Goal: Task Accomplishment & Management: Use online tool/utility

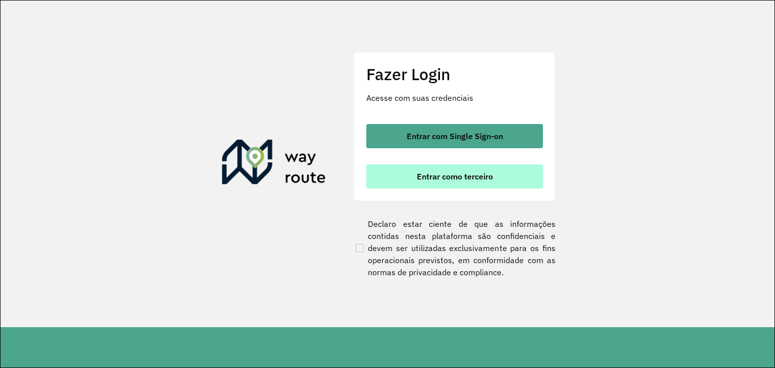
click at [465, 182] on button "Entrar como terceiro" at bounding box center [454, 176] width 177 height 24
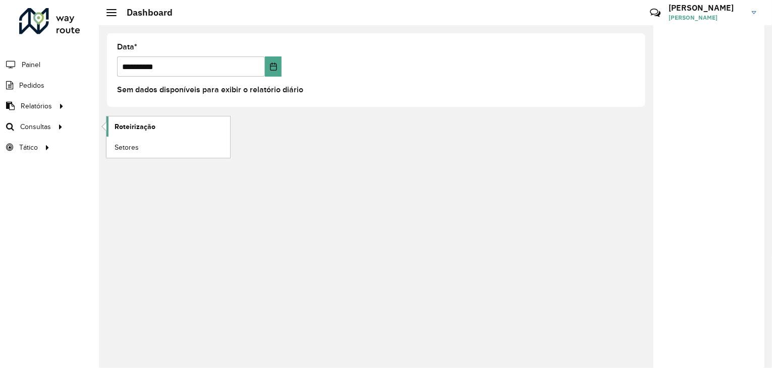
click at [196, 125] on link "Roteirização" at bounding box center [168, 127] width 124 height 20
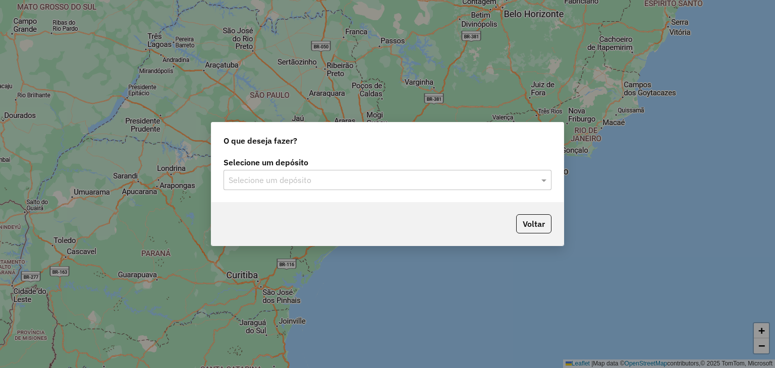
click at [336, 188] on div "Selecione um depósito" at bounding box center [388, 180] width 328 height 20
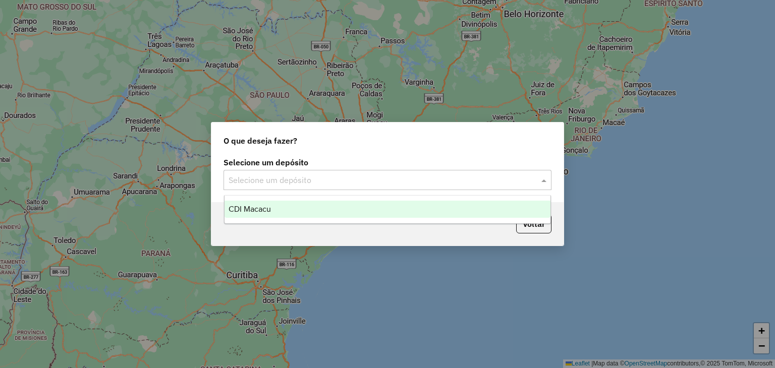
drag, startPoint x: 331, startPoint y: 205, endPoint x: 363, endPoint y: 283, distance: 83.5
click at [331, 205] on div "CDI Macacu" at bounding box center [388, 209] width 326 height 17
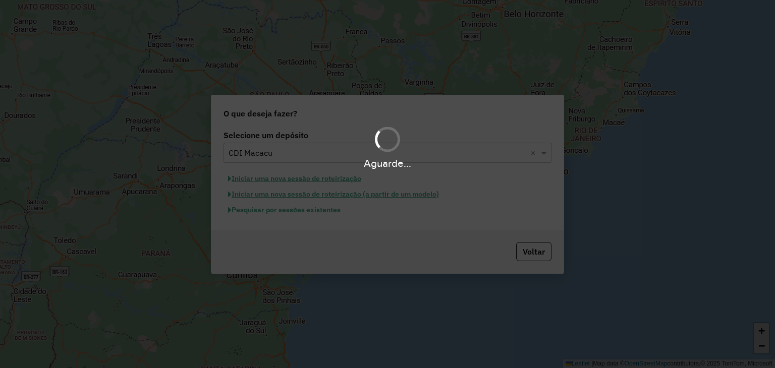
click at [272, 212] on div "Aguarde..." at bounding box center [387, 184] width 775 height 368
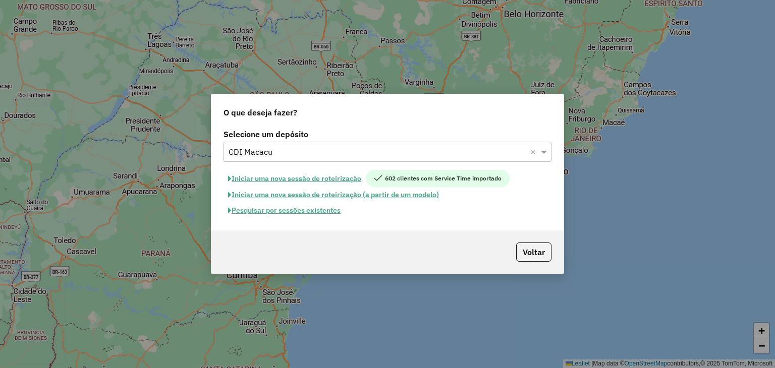
click at [300, 212] on button "Pesquisar por sessões existentes" at bounding box center [285, 211] width 122 height 16
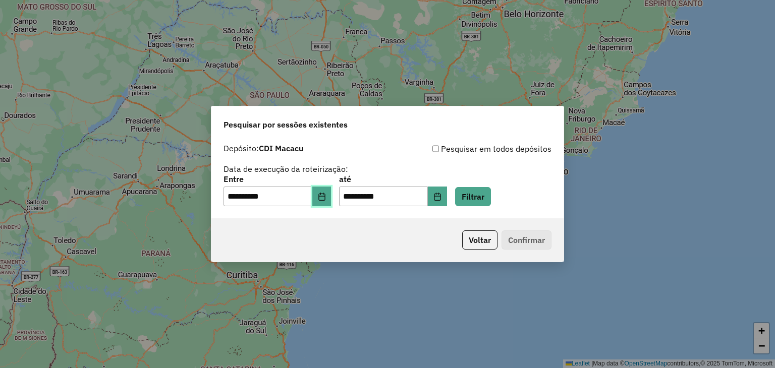
click at [330, 201] on button "Choose Date" at bounding box center [321, 197] width 19 height 20
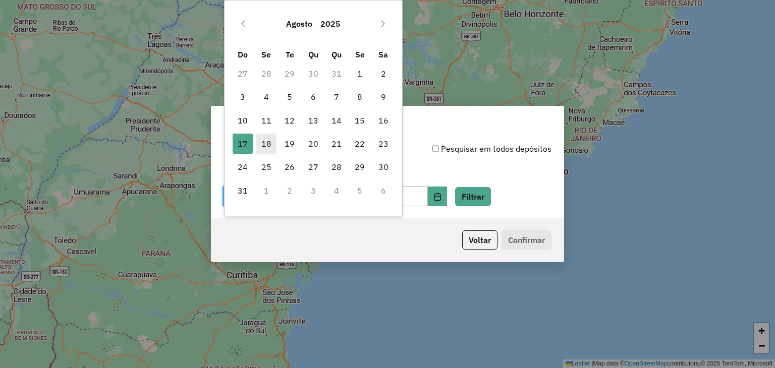
click at [268, 141] on span "18" at bounding box center [266, 144] width 20 height 20
type input "**********"
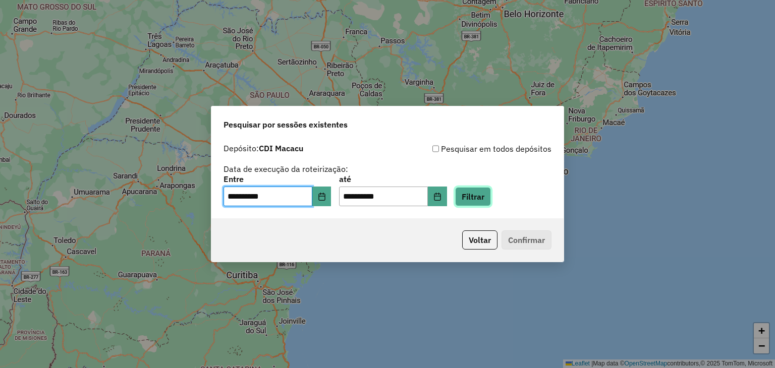
click at [491, 197] on button "Filtrar" at bounding box center [473, 196] width 36 height 19
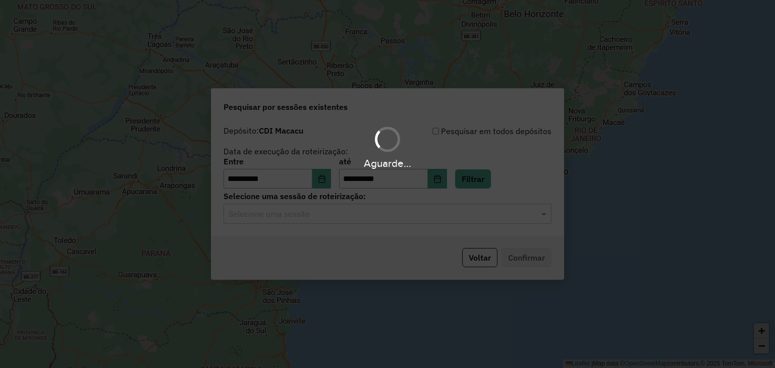
click at [358, 212] on div "Aguarde..." at bounding box center [387, 184] width 775 height 368
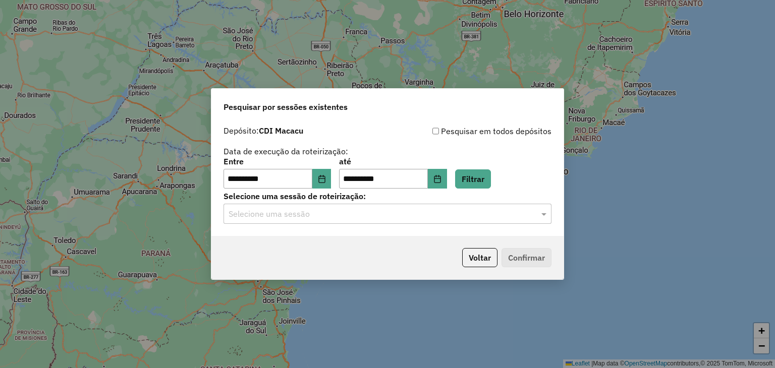
drag, startPoint x: 358, startPoint y: 212, endPoint x: 358, endPoint y: 228, distance: 15.6
click at [359, 212] on input "text" at bounding box center [378, 214] width 298 height 12
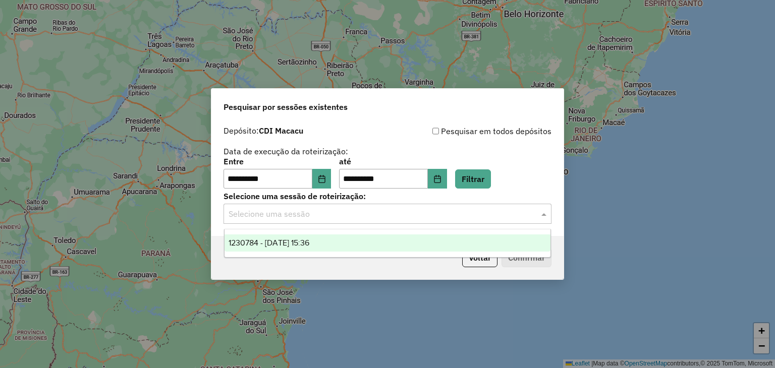
click at [355, 241] on div "1230784 - 18/08/2025 15:36" at bounding box center [388, 243] width 326 height 17
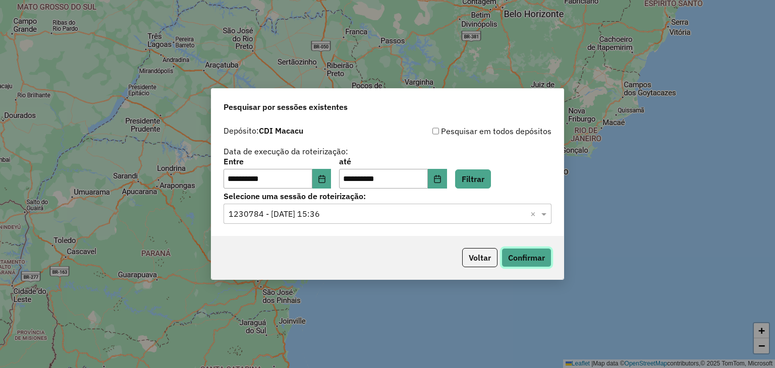
click at [526, 266] on button "Confirmar" at bounding box center [527, 257] width 50 height 19
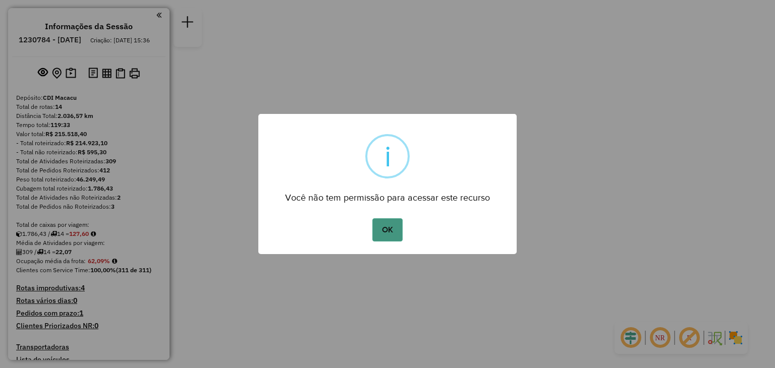
click at [392, 236] on button "OK" at bounding box center [387, 229] width 30 height 23
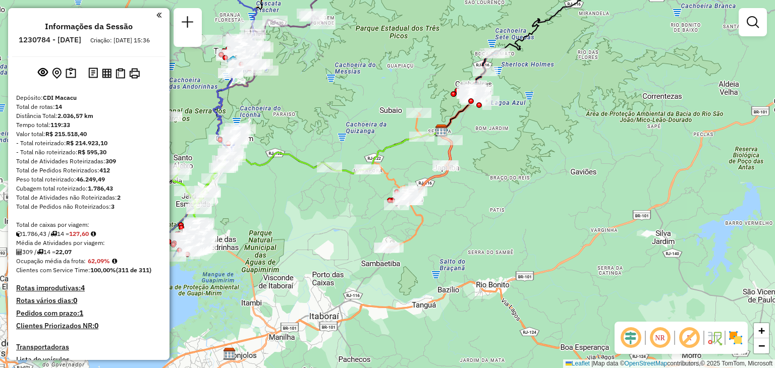
select select "**********"
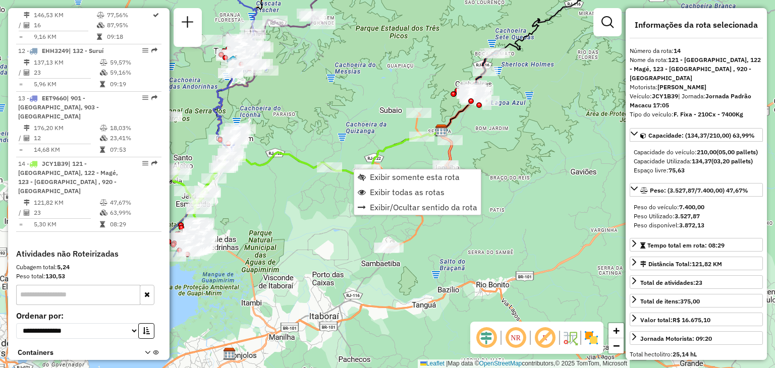
scroll to position [1003, 0]
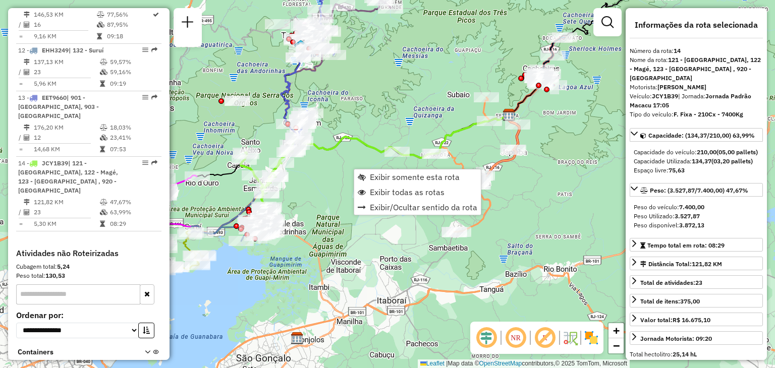
drag, startPoint x: 296, startPoint y: 273, endPoint x: 430, endPoint y: 244, distance: 137.8
click at [430, 244] on div "Janela de atendimento Grade de atendimento Capacidade Transportadoras Veículos …" at bounding box center [387, 184] width 775 height 368
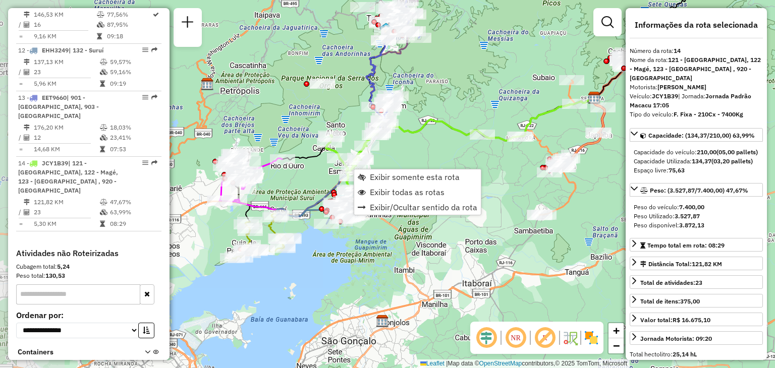
click at [410, 240] on div "Janela de atendimento Grade de atendimento Capacidade Transportadoras Veículos …" at bounding box center [387, 184] width 775 height 368
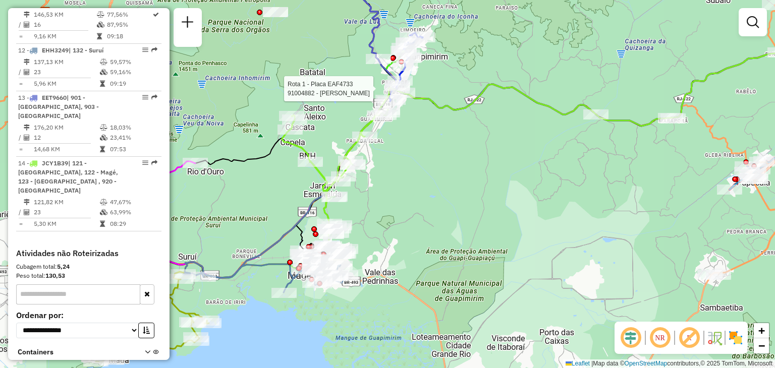
select select "**********"
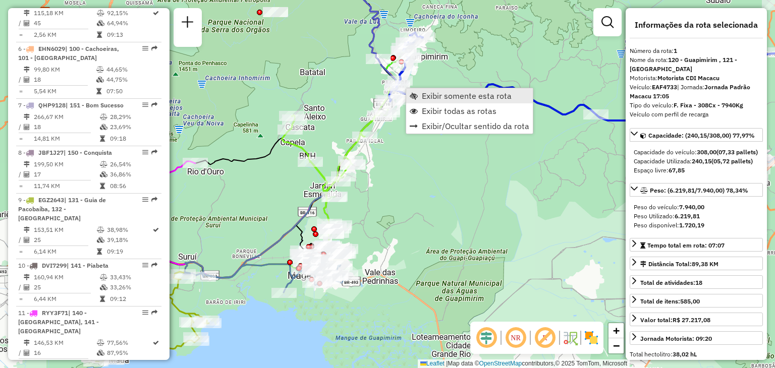
scroll to position [408, 0]
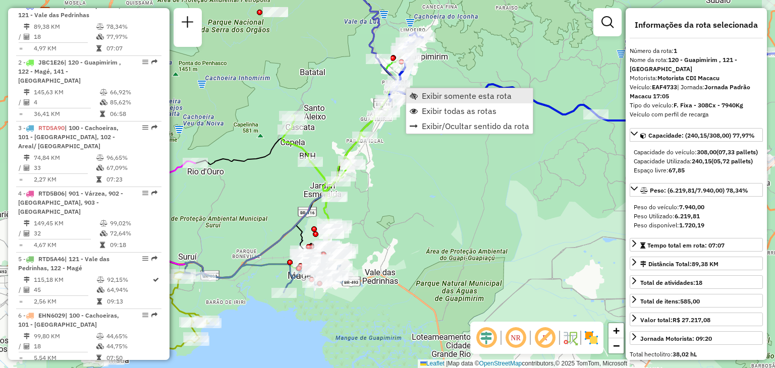
click at [440, 93] on span "Exibir somente esta rota" at bounding box center [467, 96] width 90 height 8
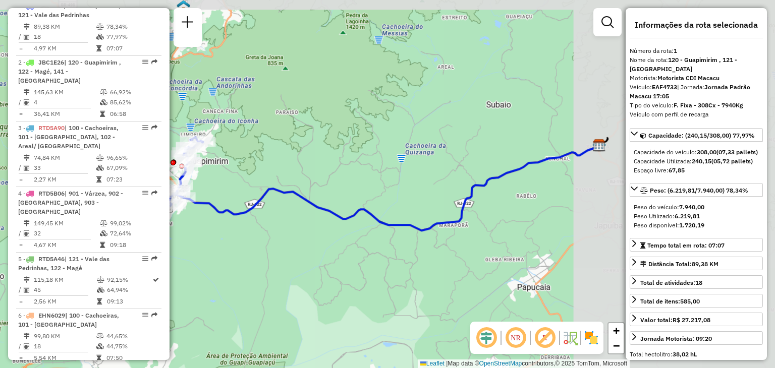
drag, startPoint x: 311, startPoint y: 131, endPoint x: 432, endPoint y: 104, distance: 124.0
click at [432, 104] on div "Janela de atendimento Grade de atendimento Capacidade Transportadoras Veículos …" at bounding box center [387, 184] width 775 height 368
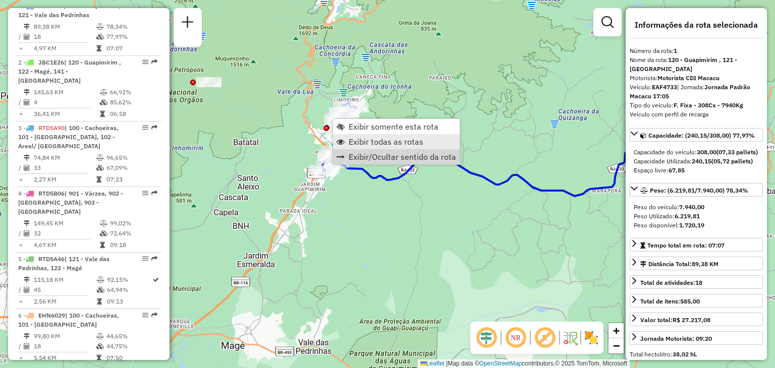
click at [383, 144] on span "Exibir todas as rotas" at bounding box center [386, 142] width 75 height 8
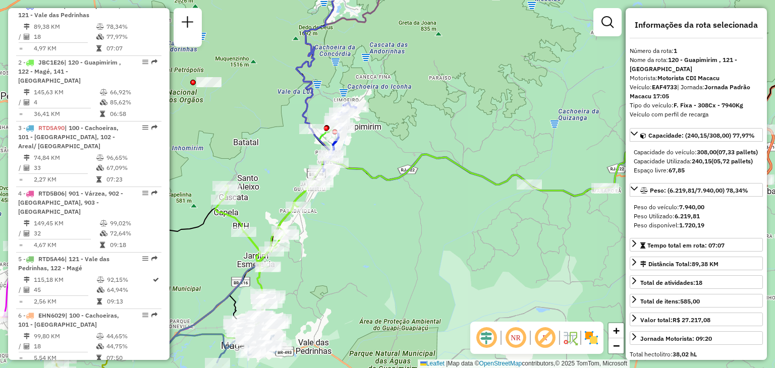
drag, startPoint x: 377, startPoint y: 327, endPoint x: 425, endPoint y: 243, distance: 96.5
click at [425, 243] on div "Rota 5 - Placa RTD5A46 91096104 - DEPOSITO DO ROBSON Janela de atendimento Grad…" at bounding box center [387, 184] width 775 height 368
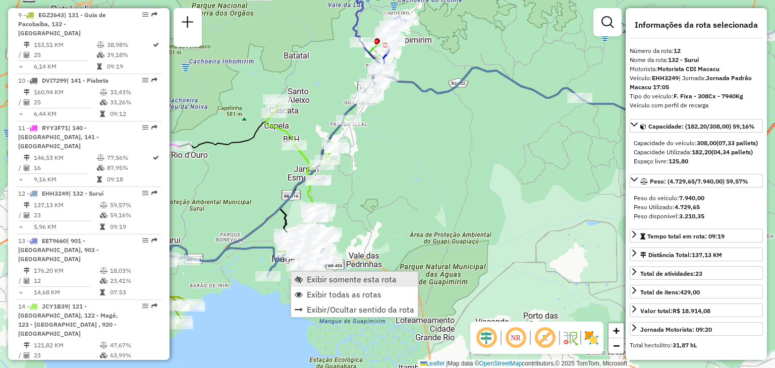
scroll to position [1003, 0]
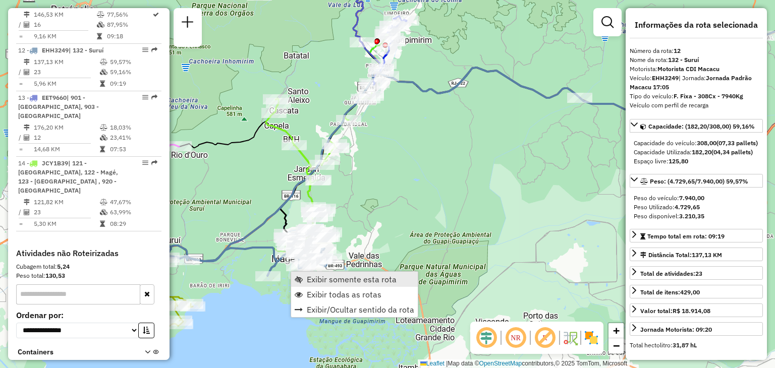
click at [309, 277] on span "Exibir somente esta rota" at bounding box center [352, 279] width 90 height 8
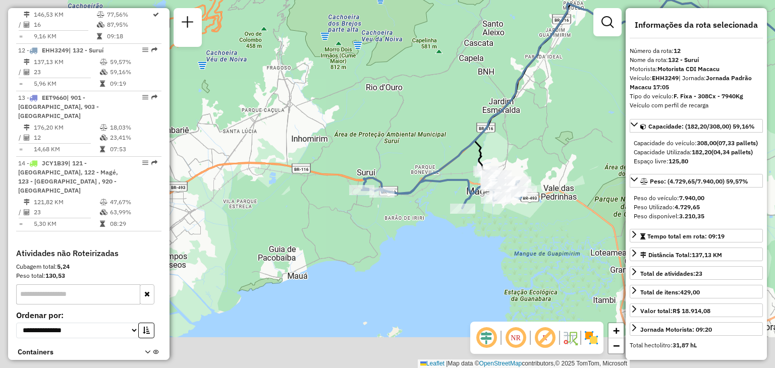
drag, startPoint x: 411, startPoint y: 273, endPoint x: 595, endPoint y: 206, distance: 195.8
click at [595, 206] on div "Janela de atendimento Grade de atendimento Capacidade Transportadoras Veículos …" at bounding box center [387, 184] width 775 height 368
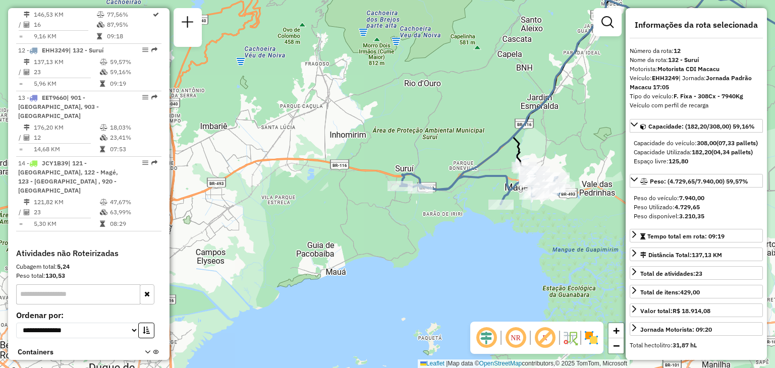
drag, startPoint x: 275, startPoint y: 262, endPoint x: 385, endPoint y: 266, distance: 110.1
click at [382, 266] on div "Janela de atendimento Grade de atendimento Capacidade Transportadoras Veículos …" at bounding box center [387, 184] width 775 height 368
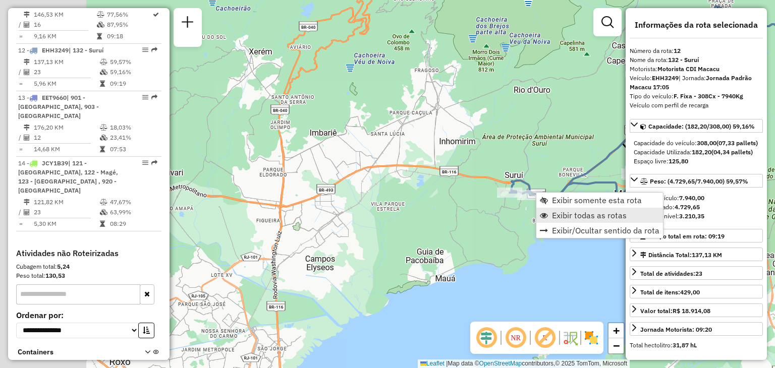
click at [550, 214] on link "Exibir todas as rotas" at bounding box center [599, 215] width 127 height 15
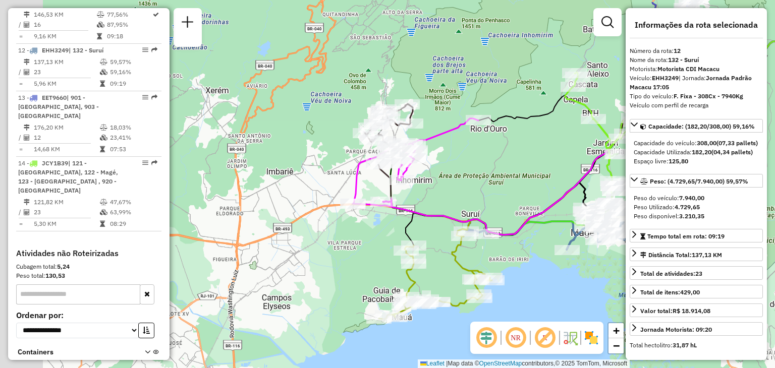
drag, startPoint x: 527, startPoint y: 150, endPoint x: 509, endPoint y: 166, distance: 24.3
click at [509, 166] on div "Janela de atendimento Grade de atendimento Capacidade Transportadoras Veículos …" at bounding box center [387, 184] width 775 height 368
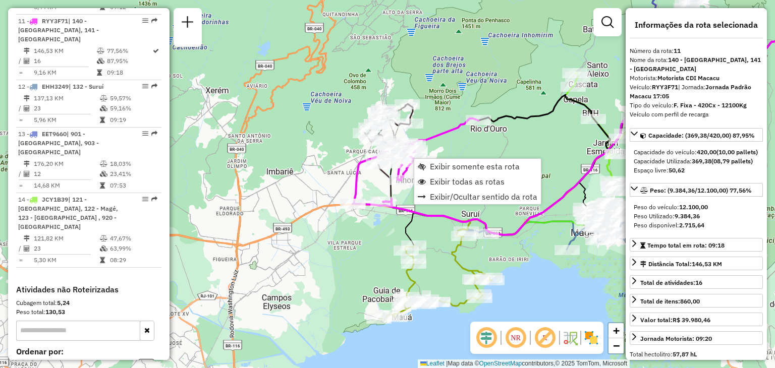
scroll to position [954, 0]
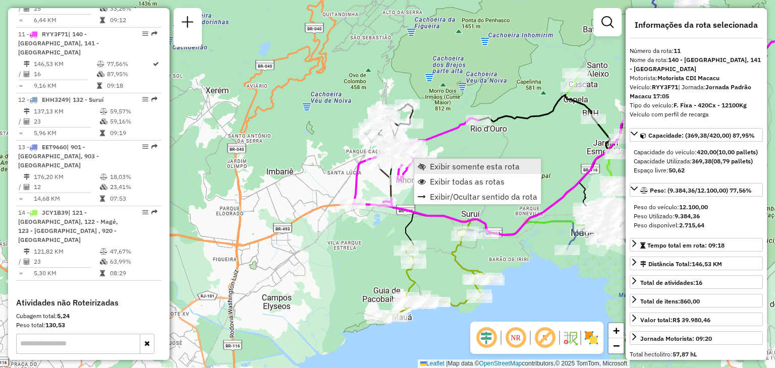
click at [451, 169] on span "Exibir somente esta rota" at bounding box center [475, 166] width 90 height 8
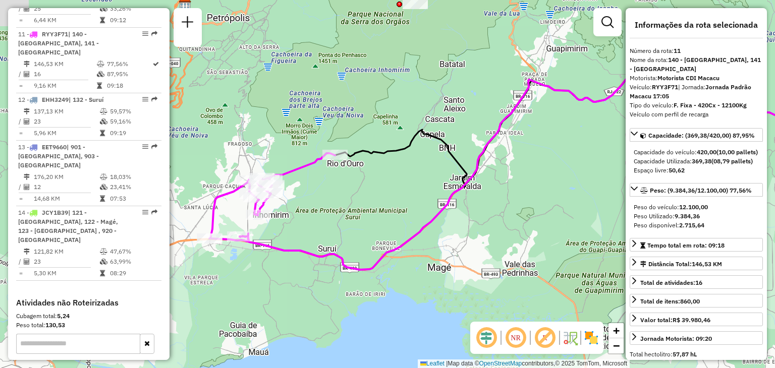
drag, startPoint x: 296, startPoint y: 206, endPoint x: 565, endPoint y: 165, distance: 272.4
click at [573, 162] on div "Janela de atendimento Grade de atendimento Capacidade Transportadoras Veículos …" at bounding box center [387, 184] width 775 height 368
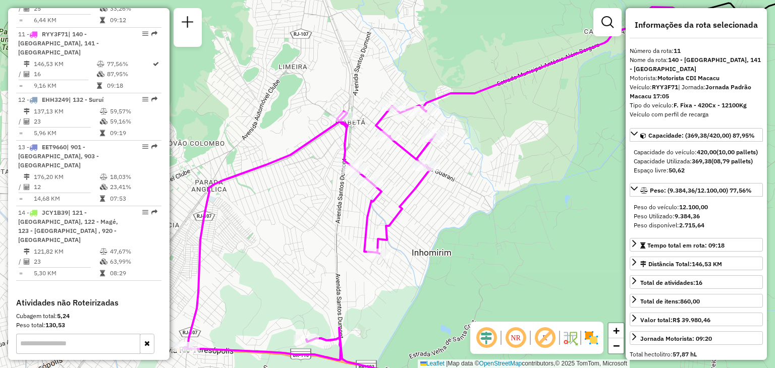
click at [421, 237] on div "Janela de atendimento Grade de atendimento Capacidade Transportadoras Veículos …" at bounding box center [387, 184] width 775 height 368
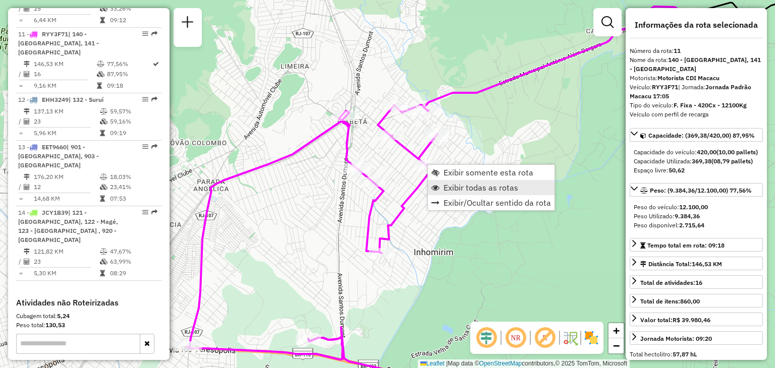
click at [444, 184] on span "Exibir todas as rotas" at bounding box center [481, 188] width 75 height 8
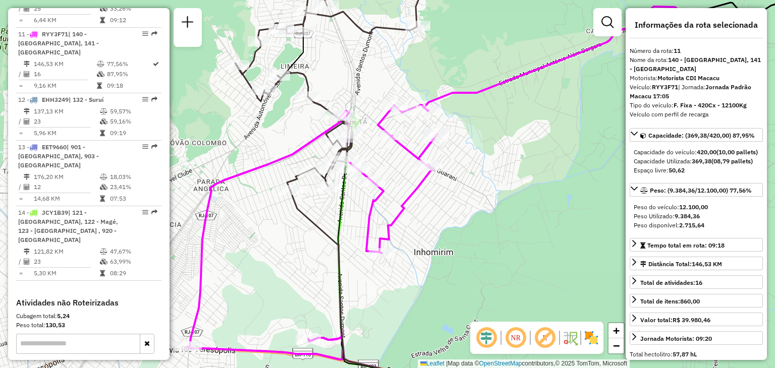
click at [468, 193] on div "Janela de atendimento Grade de atendimento Capacidade Transportadoras Veículos …" at bounding box center [387, 184] width 775 height 368
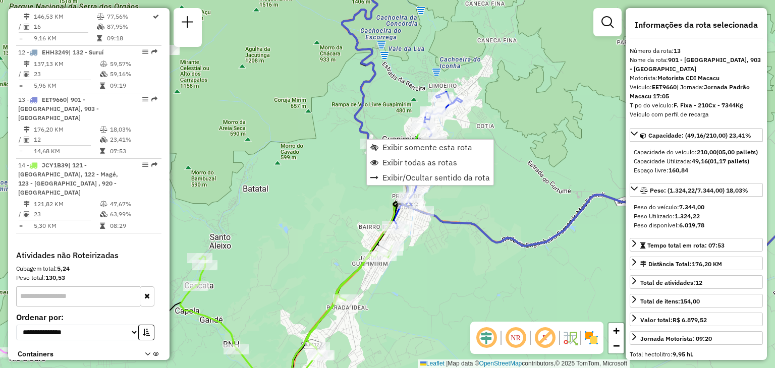
scroll to position [1003, 0]
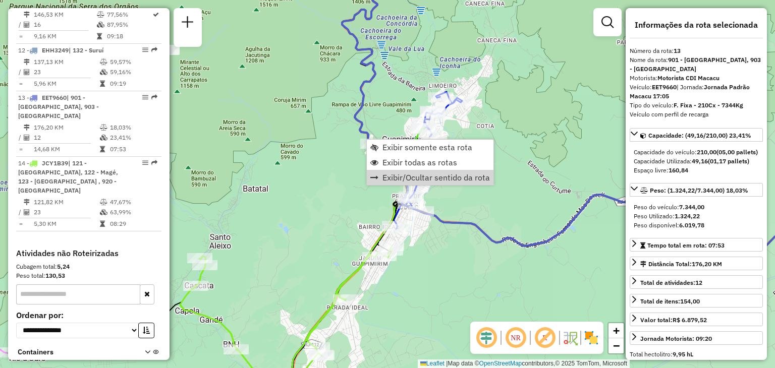
click at [484, 312] on div "Rota 9 - Placa EGZ2643 91051043 - 46.131.081 [PERSON_NAME] DA SILVA Rota 9 - Pl…" at bounding box center [387, 184] width 775 height 368
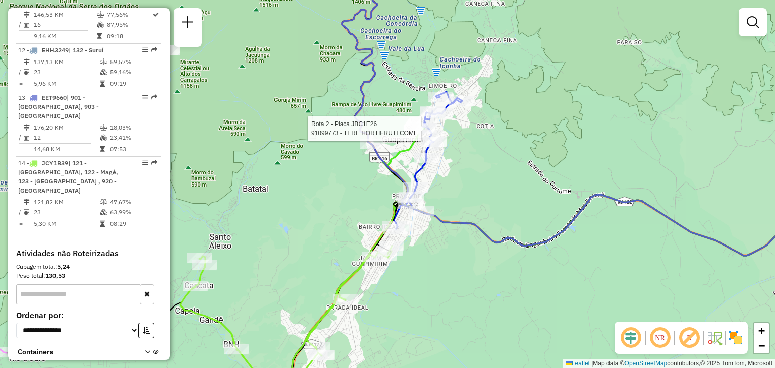
select select "**********"
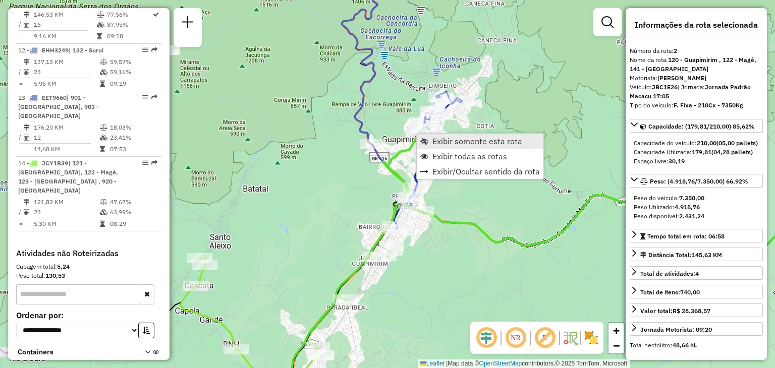
scroll to position [464, 0]
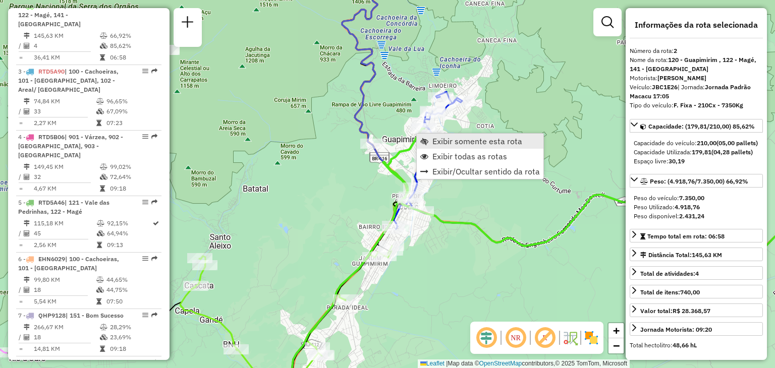
click at [432, 140] on span "Exibir somente esta rota" at bounding box center [477, 141] width 90 height 8
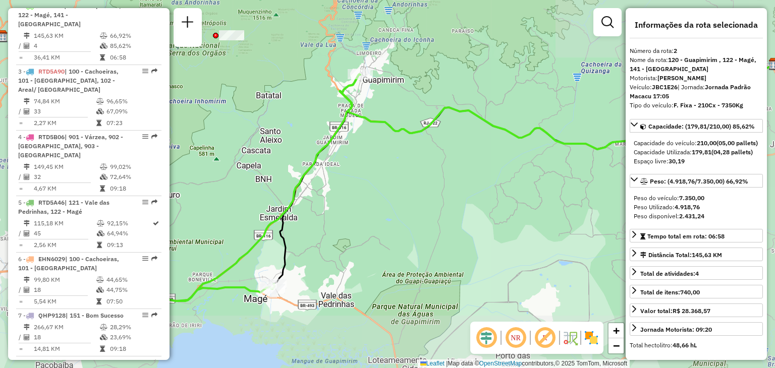
drag, startPoint x: 388, startPoint y: 233, endPoint x: 438, endPoint y: 228, distance: 51.2
click at [438, 228] on div "Janela de atendimento Grade de atendimento Capacidade Transportadoras Veículos …" at bounding box center [387, 184] width 775 height 368
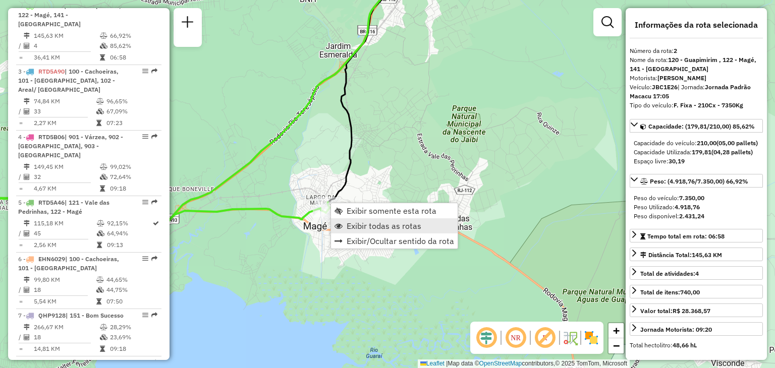
click at [377, 222] on span "Exibir todas as rotas" at bounding box center [384, 226] width 75 height 8
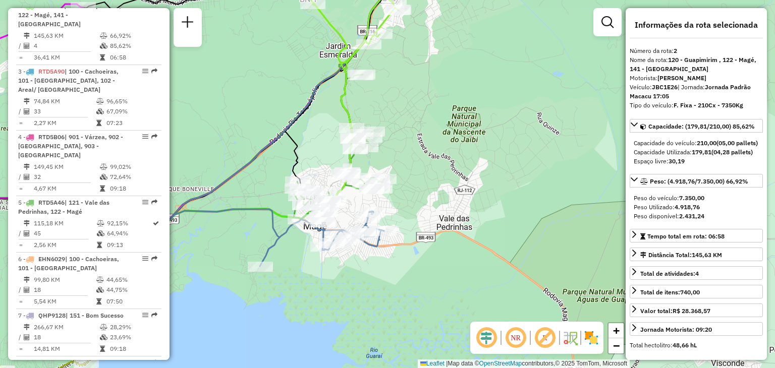
drag, startPoint x: 422, startPoint y: 245, endPoint x: 404, endPoint y: 319, distance: 76.9
click at [404, 318] on div "Janela de atendimento Grade de atendimento Capacidade Transportadoras Veículos …" at bounding box center [387, 184] width 775 height 368
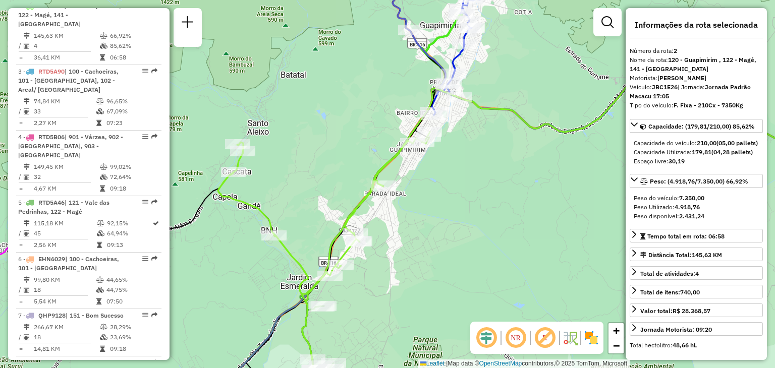
drag, startPoint x: 482, startPoint y: 165, endPoint x: 381, endPoint y: 392, distance: 247.8
click at [381, 368] on html "Aguarde... Pop-up bloqueado! Seu navegador bloqueou automáticamente a abertura …" at bounding box center [387, 184] width 775 height 368
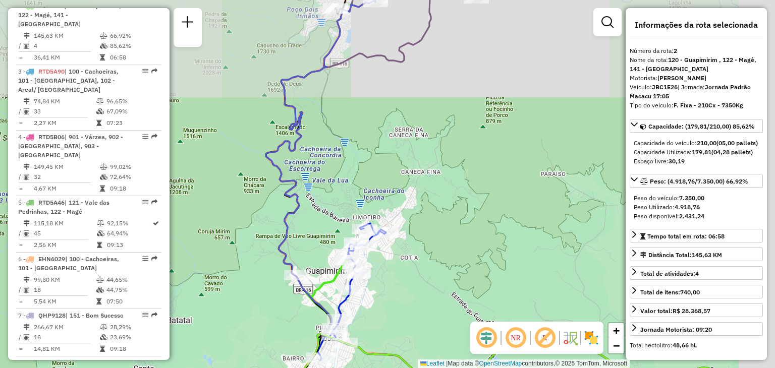
drag, startPoint x: 463, startPoint y: 115, endPoint x: 436, endPoint y: 310, distance: 197.1
click at [436, 310] on div "Janela de atendimento Grade de atendimento Capacidade Transportadoras Veículos …" at bounding box center [387, 184] width 775 height 368
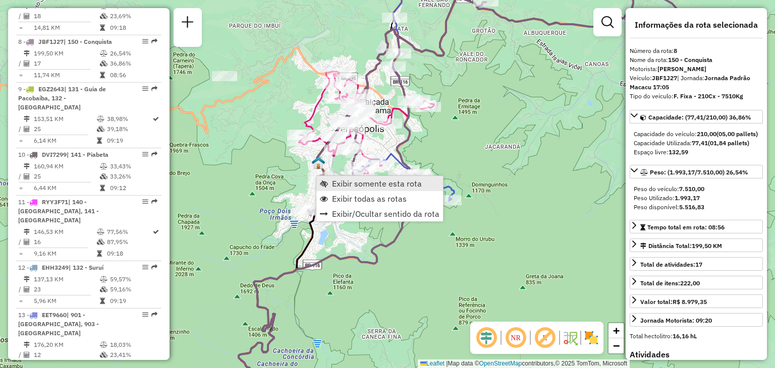
scroll to position [803, 0]
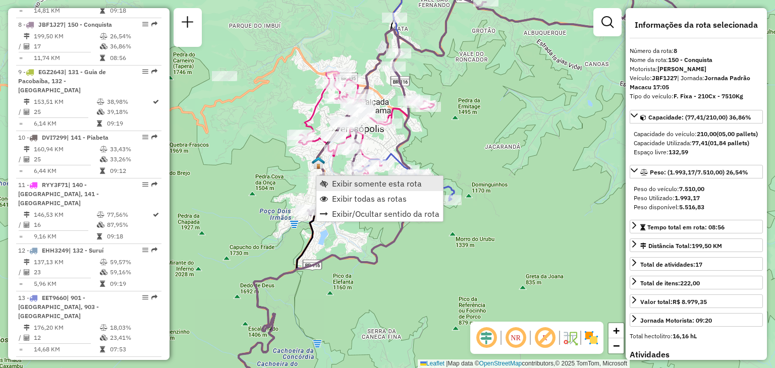
click at [342, 182] on span "Exibir somente esta rota" at bounding box center [377, 184] width 90 height 8
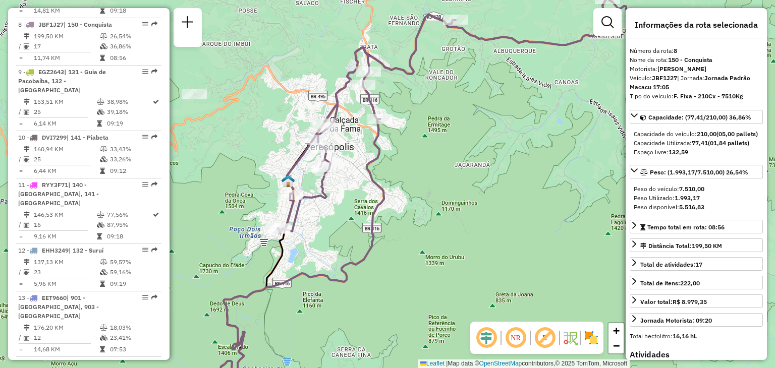
drag, startPoint x: 495, startPoint y: 181, endPoint x: 484, endPoint y: 195, distance: 18.0
click at [484, 195] on div "Janela de atendimento Grade de atendimento Capacidade Transportadoras Veículos …" at bounding box center [387, 184] width 775 height 368
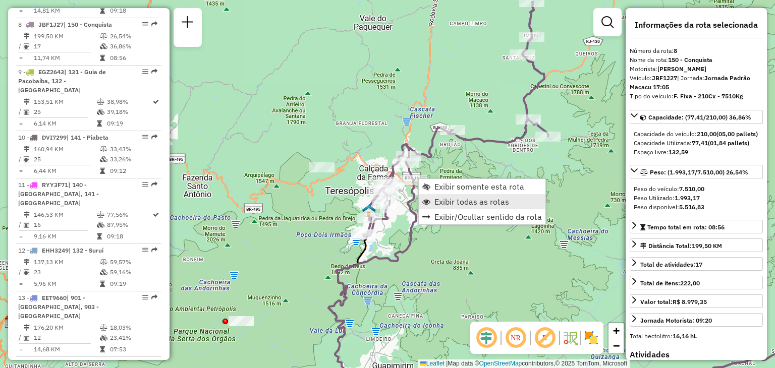
click at [452, 198] on span "Exibir todas as rotas" at bounding box center [471, 202] width 75 height 8
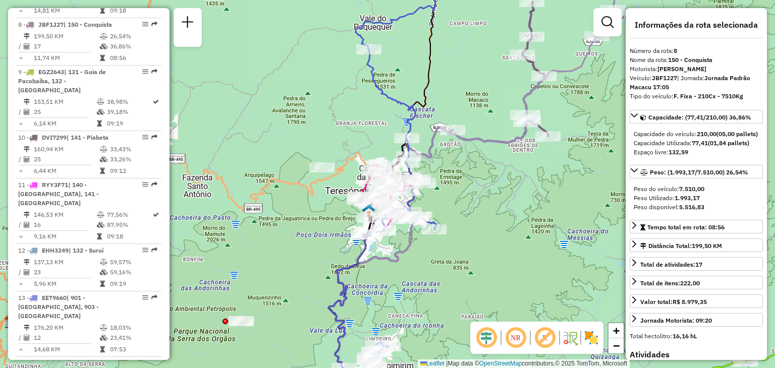
drag, startPoint x: 465, startPoint y: 249, endPoint x: 441, endPoint y: 291, distance: 48.6
click at [441, 291] on div "Janela de atendimento Grade de atendimento Capacidade Transportadoras Veículos …" at bounding box center [387, 184] width 775 height 368
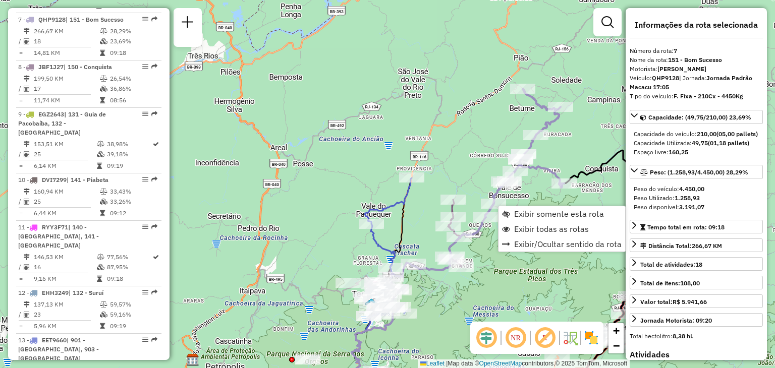
scroll to position [746, 0]
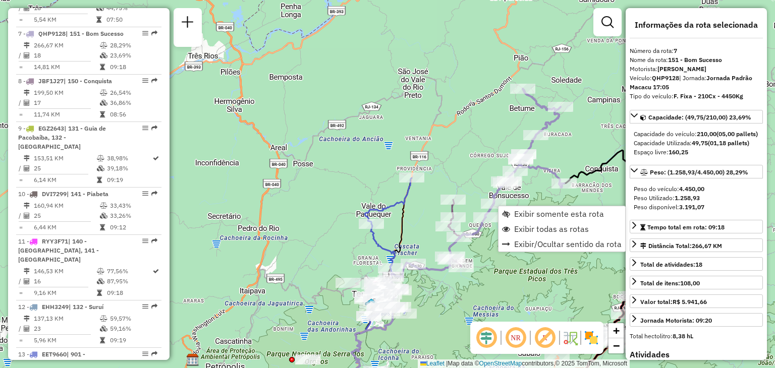
click at [481, 309] on div "Rota 8 - Placa JBF1J27 08501914 - [PERSON_NAME] Rota 8 - Placa JBF1J27 08512303…" at bounding box center [387, 184] width 775 height 368
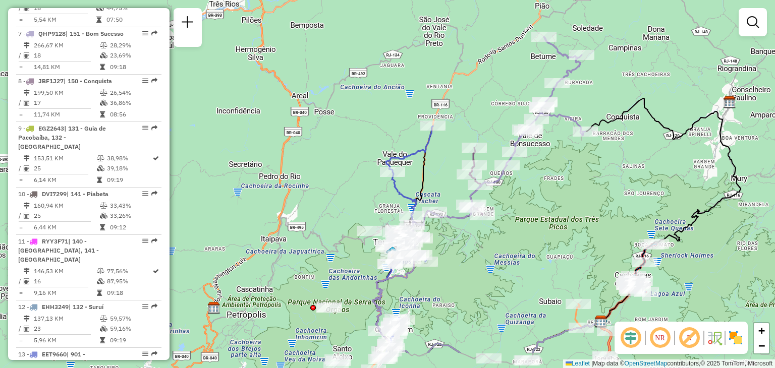
drag, startPoint x: 477, startPoint y: 308, endPoint x: 530, endPoint y: 116, distance: 199.3
click at [526, 122] on div "Janela de atendimento Grade de atendimento Capacidade Transportadoras Veículos …" at bounding box center [387, 184] width 775 height 368
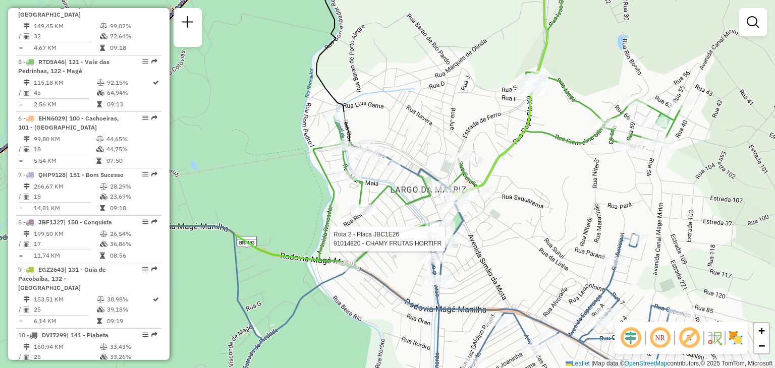
select select "**********"
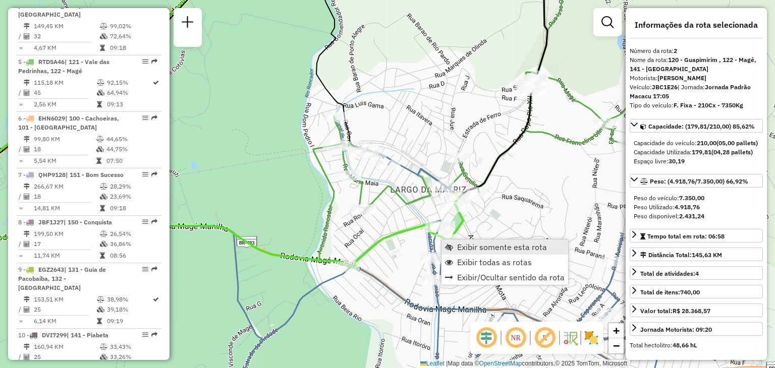
scroll to position [464, 0]
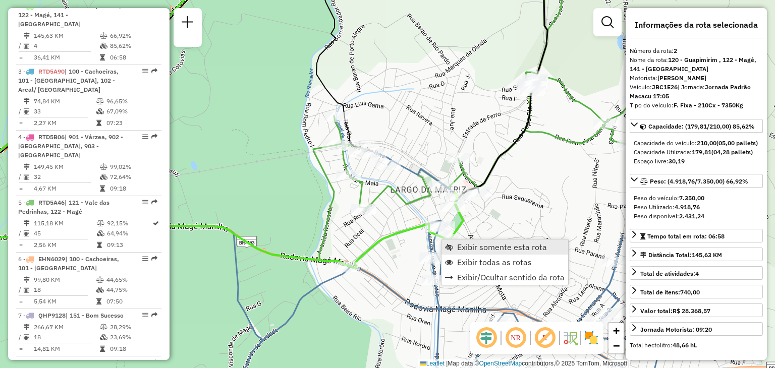
click at [454, 242] on link "Exibir somente esta rota" at bounding box center [504, 247] width 127 height 15
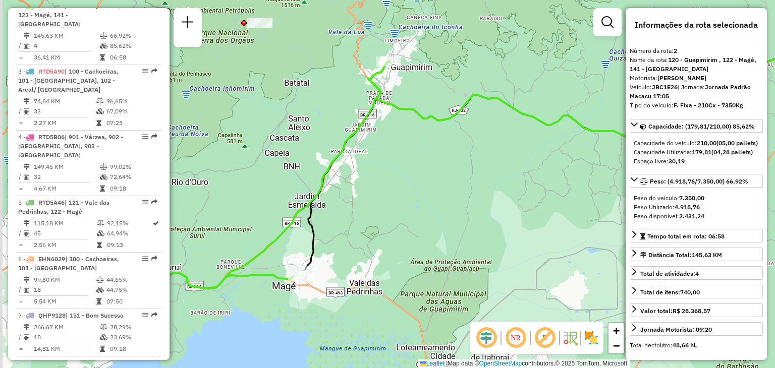
drag, startPoint x: 347, startPoint y: 245, endPoint x: 487, endPoint y: 216, distance: 143.1
click at [497, 209] on div "Janela de atendimento Grade de atendimento Capacidade Transportadoras Veículos …" at bounding box center [387, 184] width 775 height 368
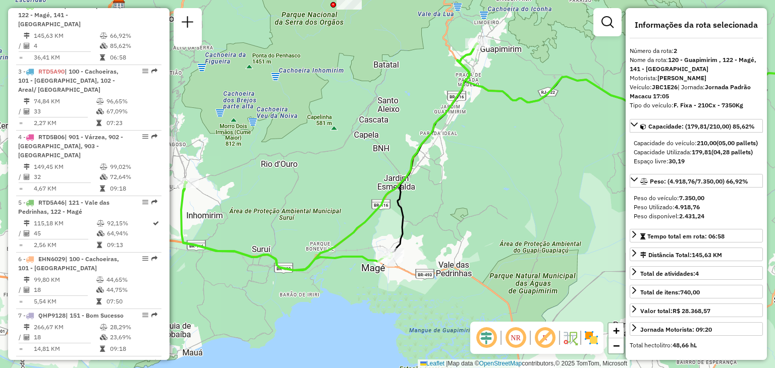
drag, startPoint x: 353, startPoint y: 188, endPoint x: 337, endPoint y: 212, distance: 28.8
click at [374, 200] on div "Janela de atendimento Grade de atendimento Capacidade Transportadoras Veículos …" at bounding box center [387, 184] width 775 height 368
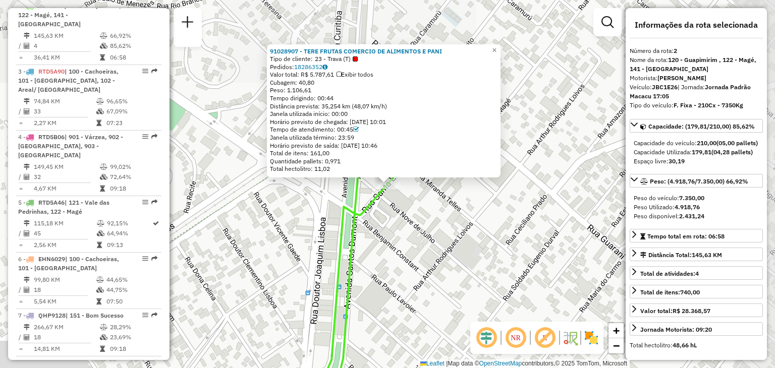
click at [416, 256] on div "91028907 - TERE FRUTAS COMERCIO DE ALIMENTOS E PANI Tipo de cliente: 23 - Trava…" at bounding box center [387, 184] width 775 height 368
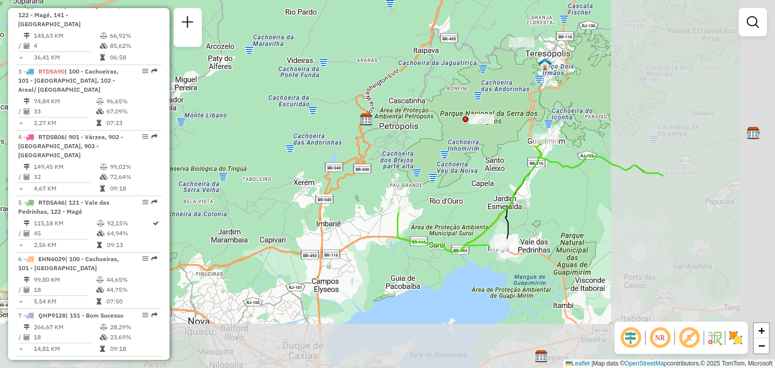
drag, startPoint x: 692, startPoint y: 240, endPoint x: 478, endPoint y: 183, distance: 222.0
click at [478, 183] on div "Janela de atendimento Grade de atendimento Capacidade Transportadoras Veículos …" at bounding box center [387, 184] width 775 height 368
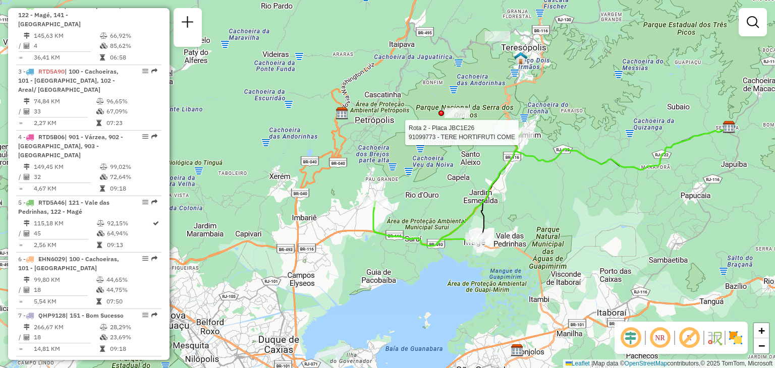
select select "**********"
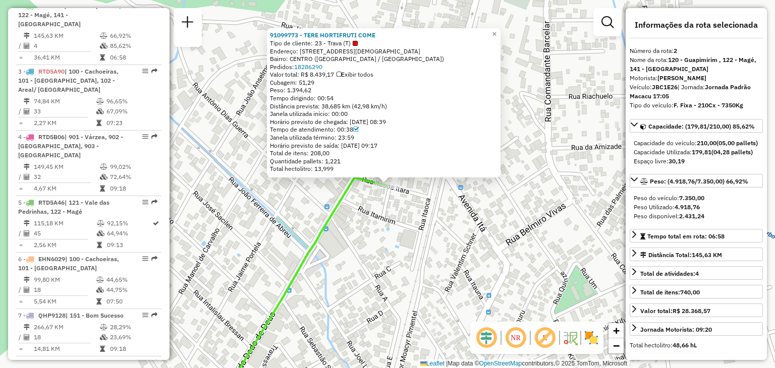
click at [472, 276] on div "91099773 - TERE HORTIFRUTI COME Tipo de cliente: 23 - Trava (T) Endereço: [STRE…" at bounding box center [387, 184] width 775 height 368
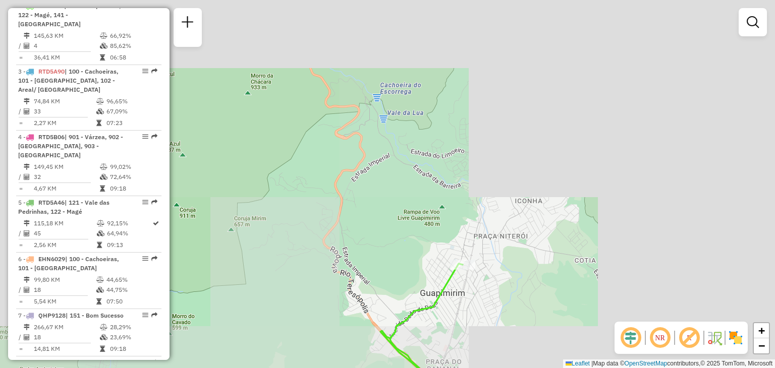
drag, startPoint x: 495, startPoint y: 332, endPoint x: 552, endPoint y: 160, distance: 181.3
click at [540, 181] on div "Janela de atendimento Grade de atendimento Capacidade Transportadoras Veículos …" at bounding box center [387, 184] width 775 height 368
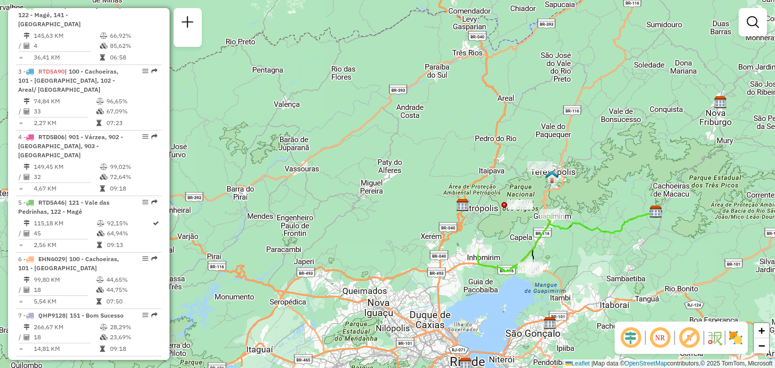
drag, startPoint x: 303, startPoint y: 248, endPoint x: 325, endPoint y: 229, distance: 29.0
click at [325, 230] on div "Janela de atendimento Grade de atendimento Capacidade Transportadoras Veículos …" at bounding box center [387, 184] width 775 height 368
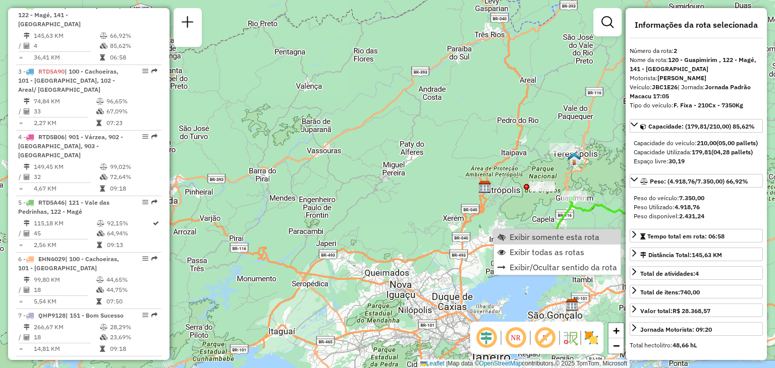
click at [527, 250] on span "Exibir todas as rotas" at bounding box center [547, 252] width 75 height 8
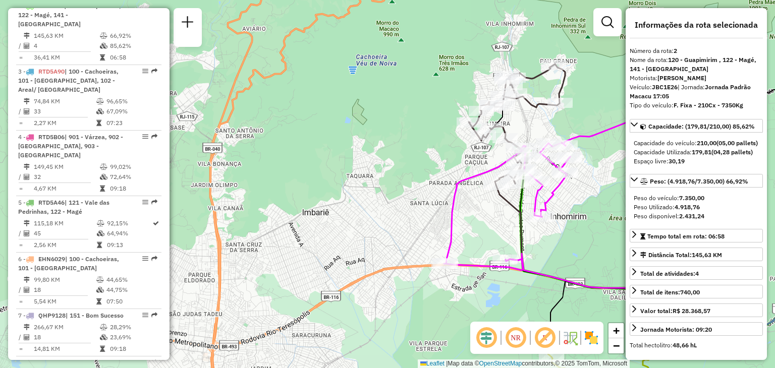
drag, startPoint x: 523, startPoint y: 237, endPoint x: 465, endPoint y: 255, distance: 60.5
click at [496, 278] on icon at bounding box center [655, 255] width 319 height 141
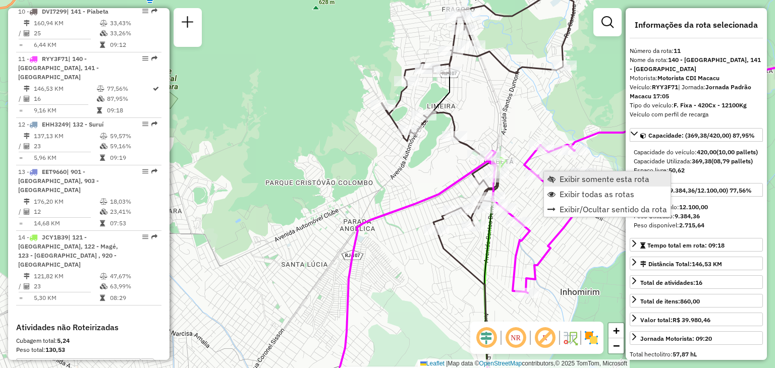
scroll to position [954, 0]
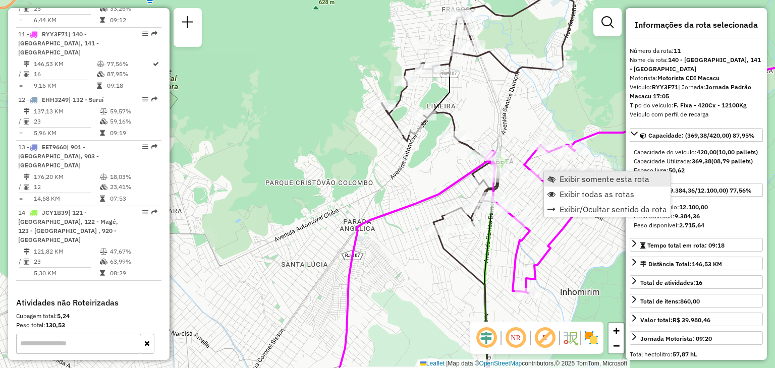
click at [555, 176] on span "Exibir somente esta rota" at bounding box center [551, 179] width 8 height 8
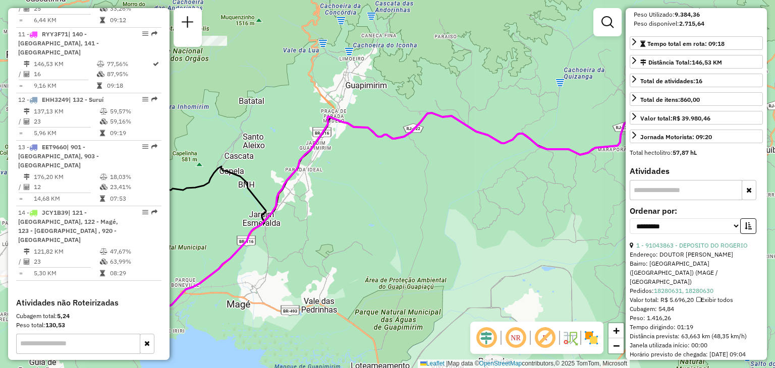
scroll to position [252, 0]
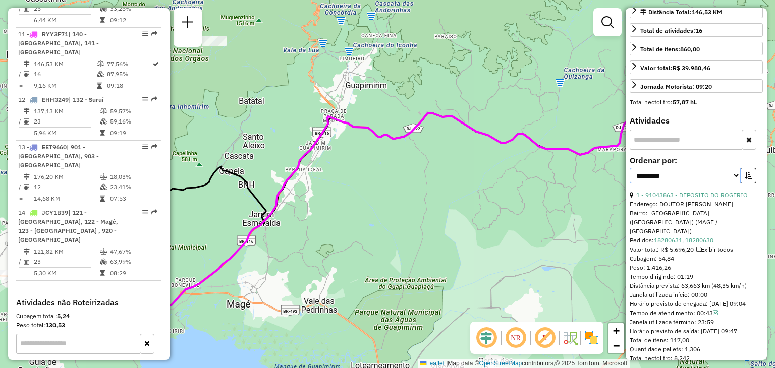
click at [673, 184] on select "**********" at bounding box center [685, 176] width 111 height 16
select select "*********"
click at [630, 176] on select "**********" at bounding box center [685, 176] width 111 height 16
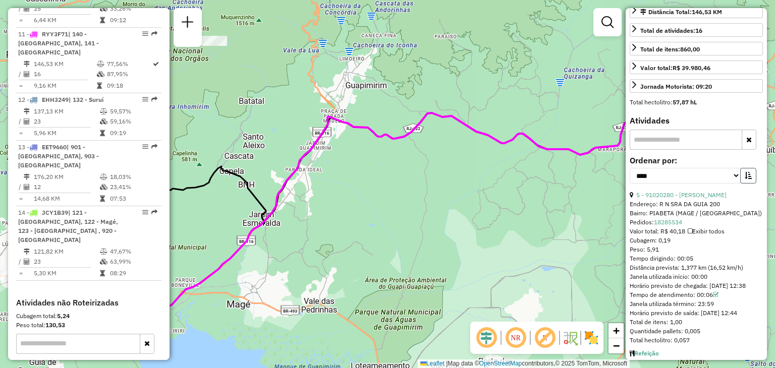
click at [751, 182] on button "button" at bounding box center [748, 176] width 16 height 16
